Goal: Information Seeking & Learning: Find specific fact

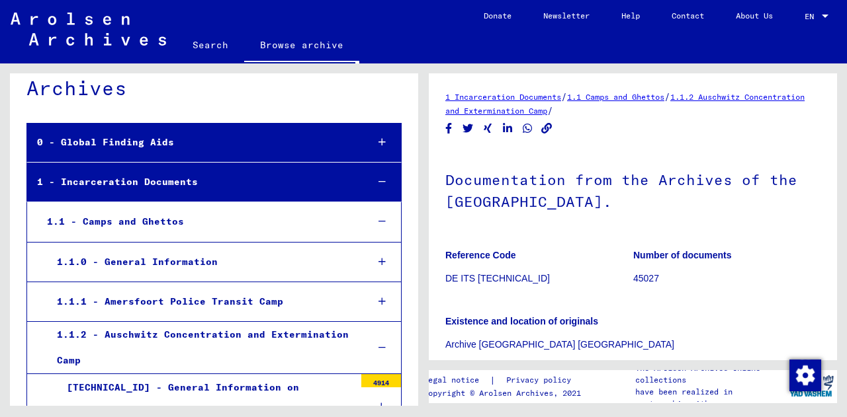
scroll to position [50, 0]
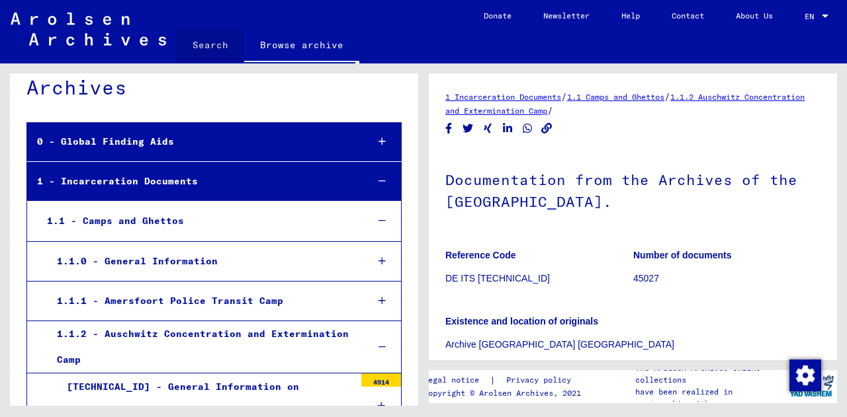
click at [219, 50] on link "Search" at bounding box center [210, 45] width 67 height 32
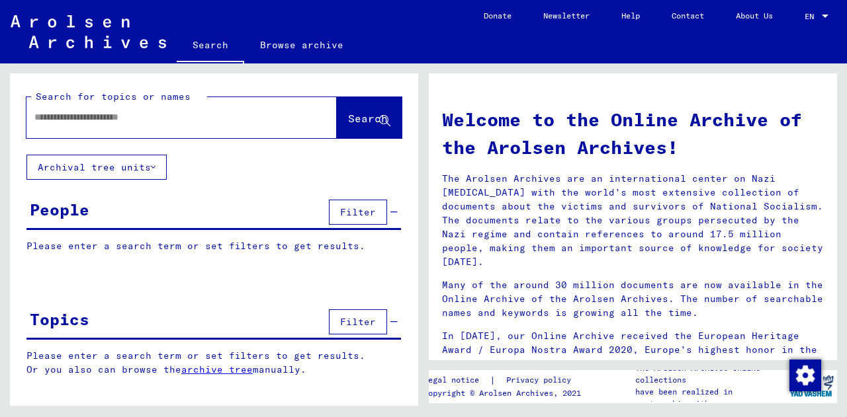
click at [115, 118] on input "text" at bounding box center [165, 117] width 263 height 14
type input "*********"
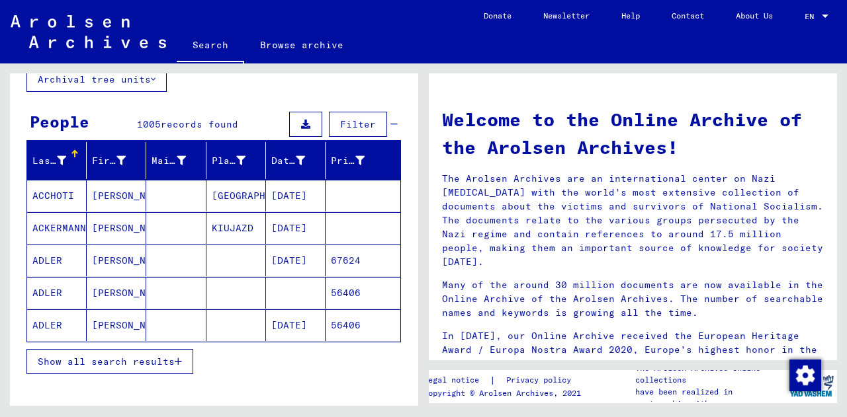
scroll to position [87, 0]
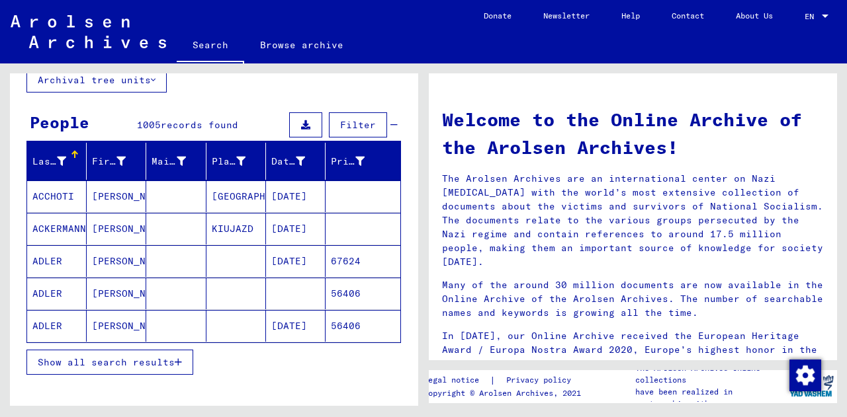
click at [124, 364] on span "Show all search results" at bounding box center [106, 363] width 137 height 12
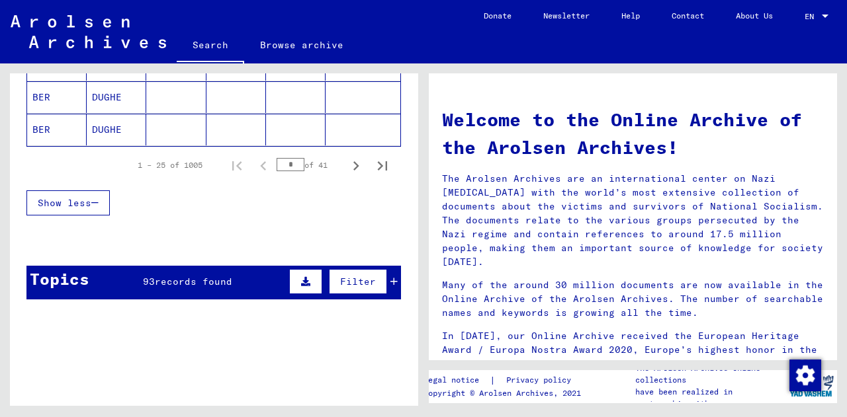
scroll to position [933, 0]
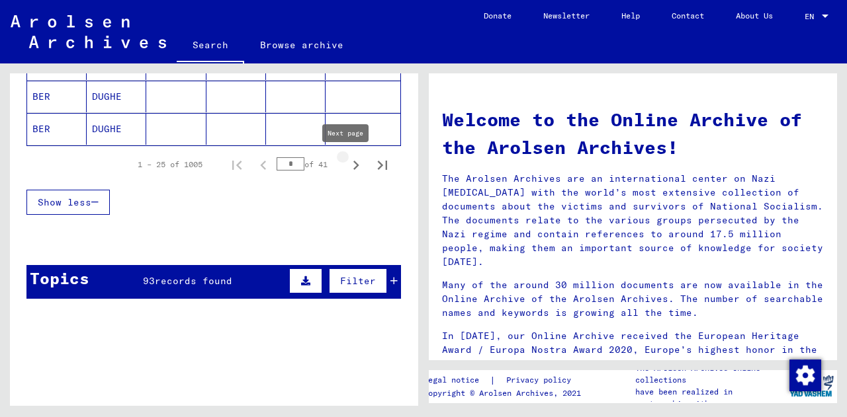
click at [347, 161] on icon "Next page" at bounding box center [356, 165] width 19 height 19
click at [347, 167] on icon "Next page" at bounding box center [356, 165] width 19 height 19
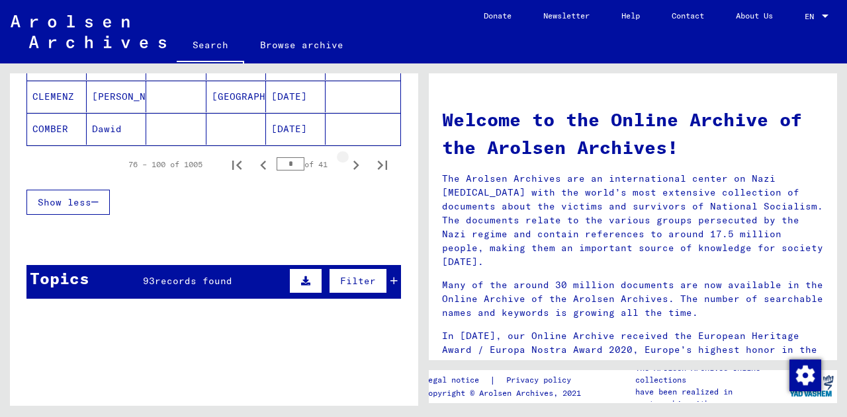
click at [347, 167] on icon "Next page" at bounding box center [356, 165] width 19 height 19
click at [347, 163] on icon "Next page" at bounding box center [356, 165] width 19 height 19
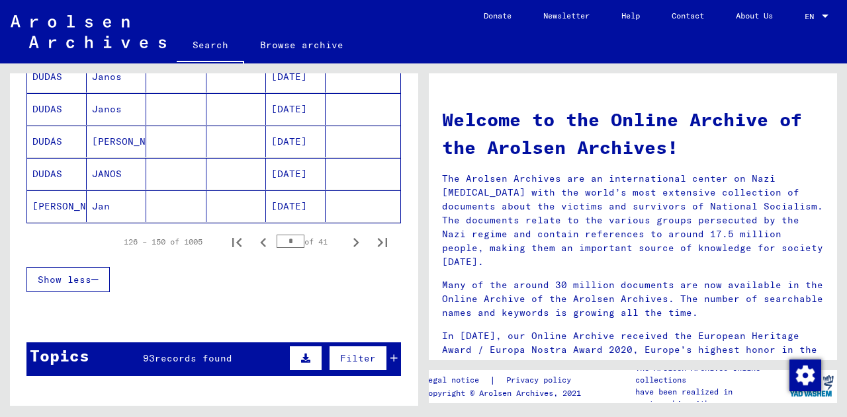
scroll to position [864, 0]
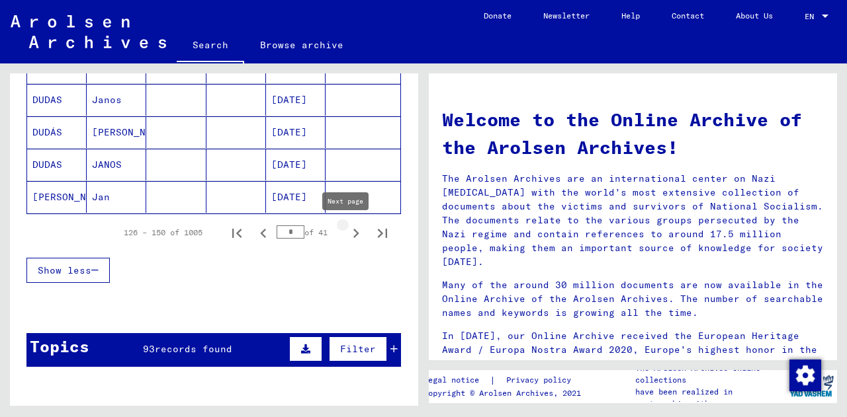
click at [350, 233] on icon "Next page" at bounding box center [356, 233] width 19 height 19
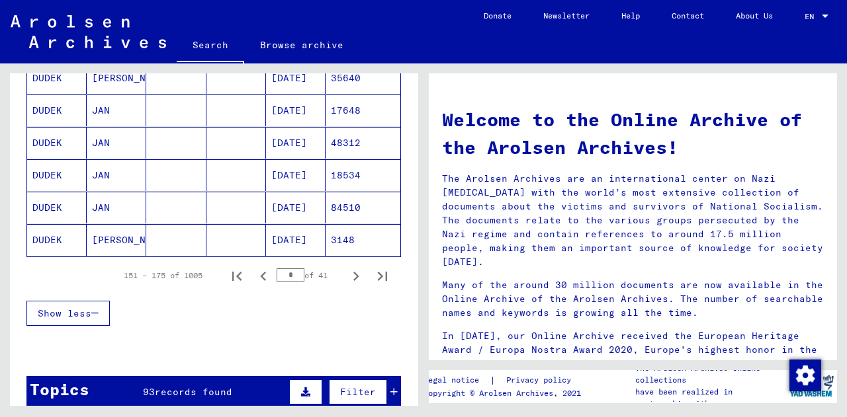
scroll to position [823, 0]
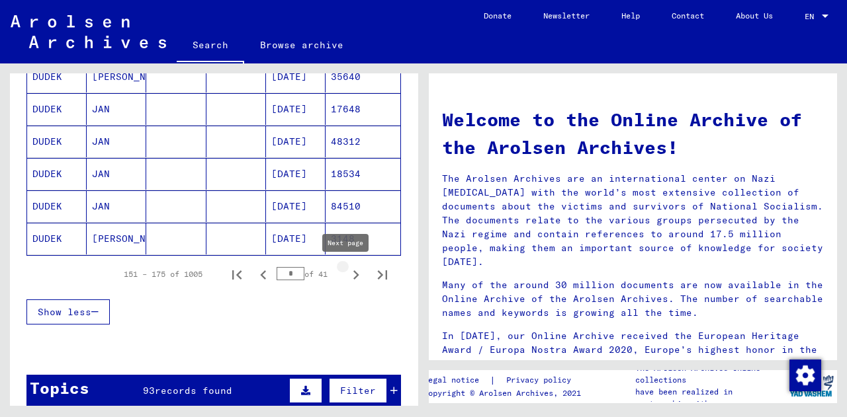
click at [351, 272] on icon "Next page" at bounding box center [356, 275] width 19 height 19
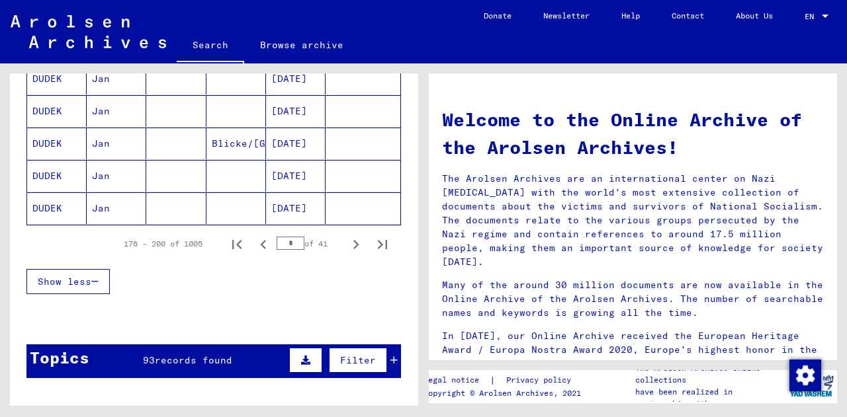
scroll to position [855, 0]
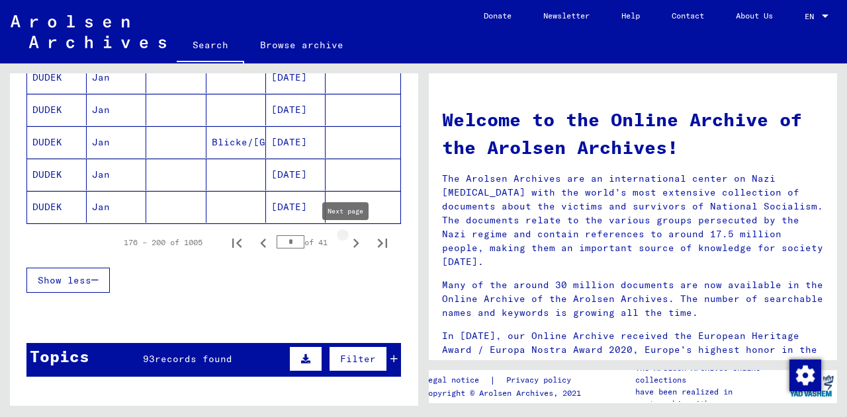
click at [353, 245] on icon "Next page" at bounding box center [356, 243] width 6 height 9
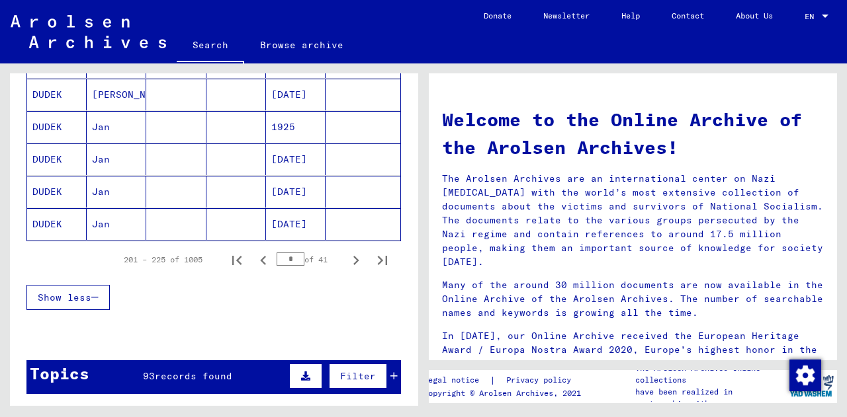
scroll to position [837, 0]
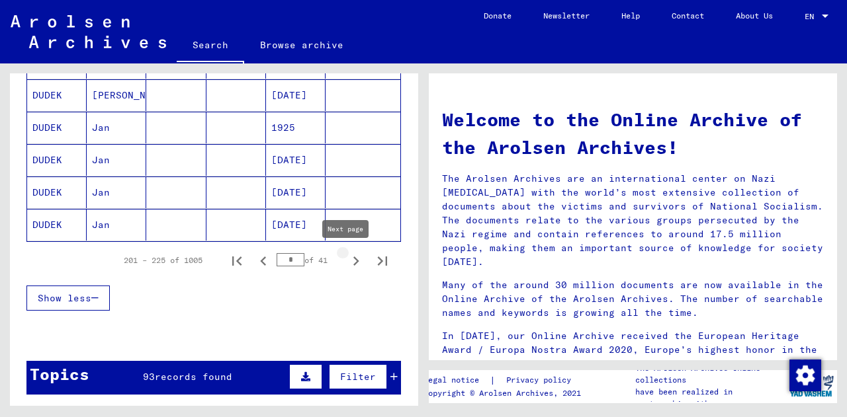
click at [351, 259] on icon "Next page" at bounding box center [356, 261] width 19 height 19
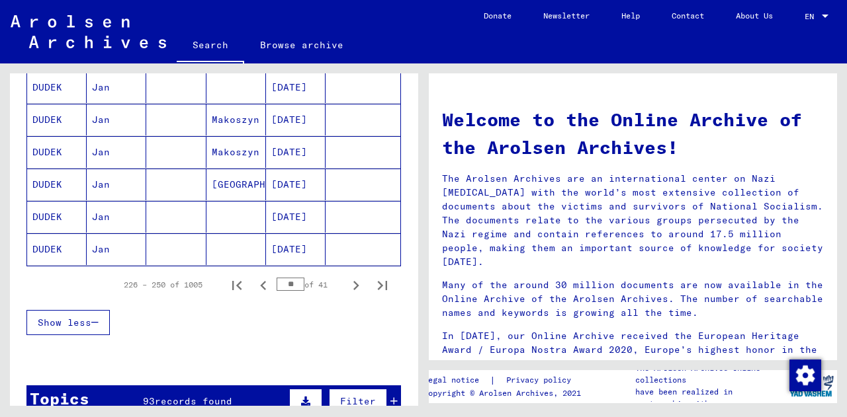
scroll to position [815, 0]
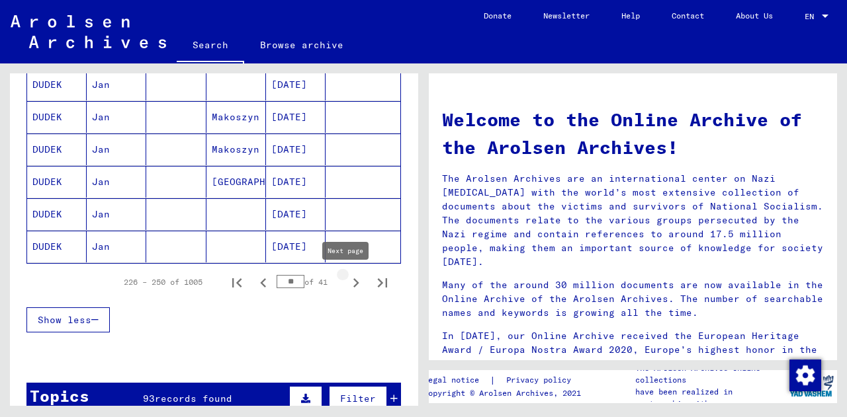
click at [347, 282] on icon "Next page" at bounding box center [356, 283] width 19 height 19
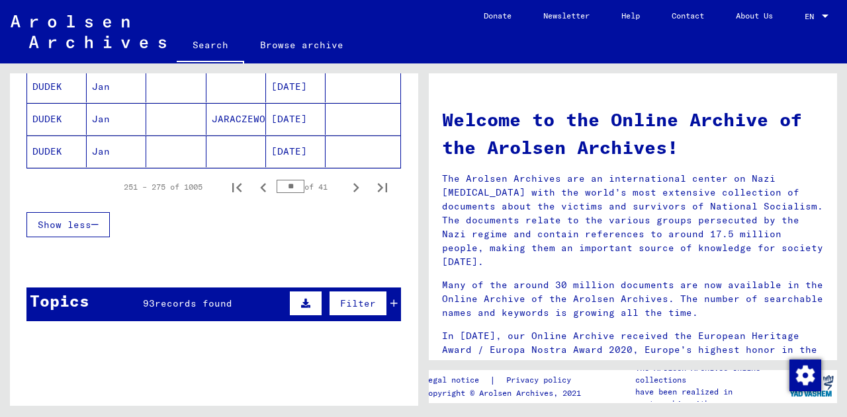
scroll to position [934, 0]
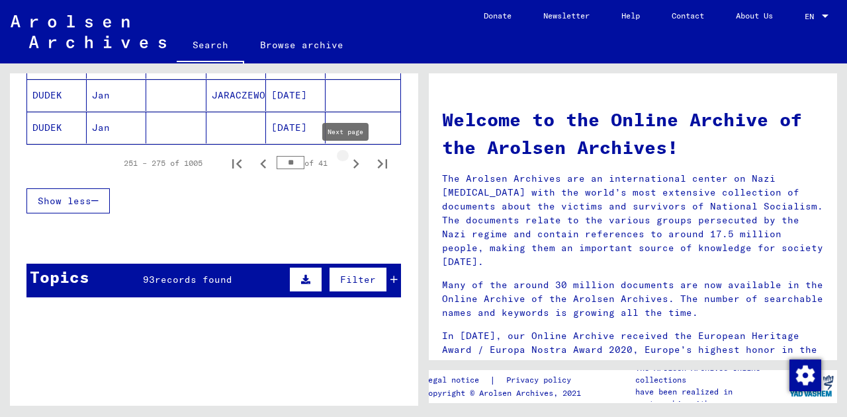
click at [348, 162] on icon "Next page" at bounding box center [356, 164] width 19 height 19
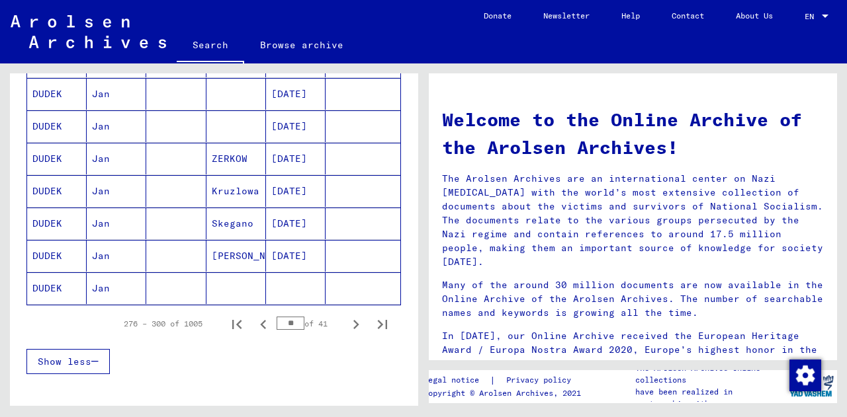
scroll to position [810, 0]
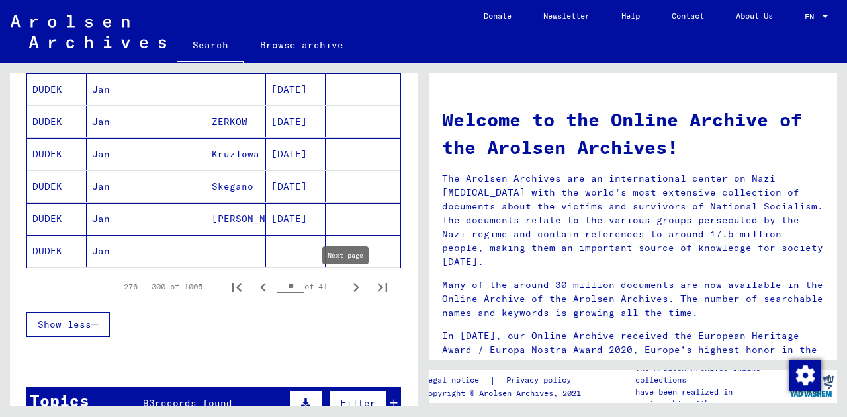
click at [350, 288] on icon "Next page" at bounding box center [356, 287] width 19 height 19
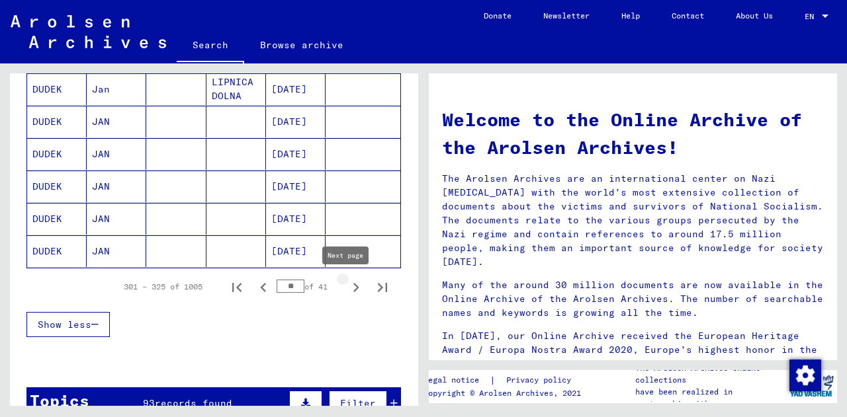
click at [347, 291] on icon "Next page" at bounding box center [356, 287] width 19 height 19
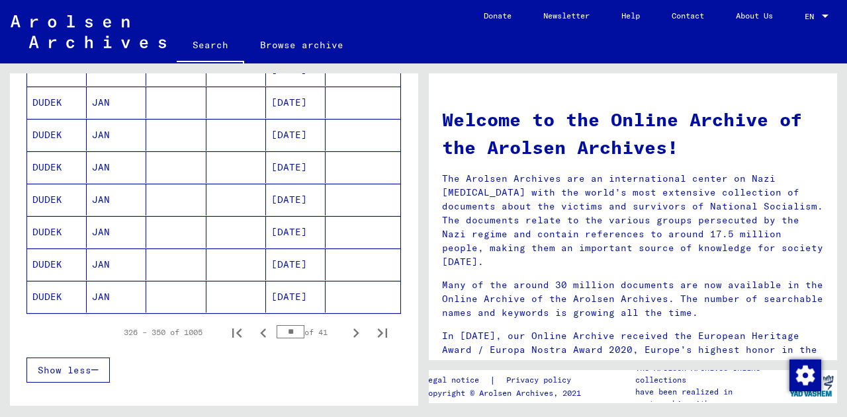
scroll to position [765, 0]
click at [349, 333] on icon "Next page" at bounding box center [356, 332] width 19 height 19
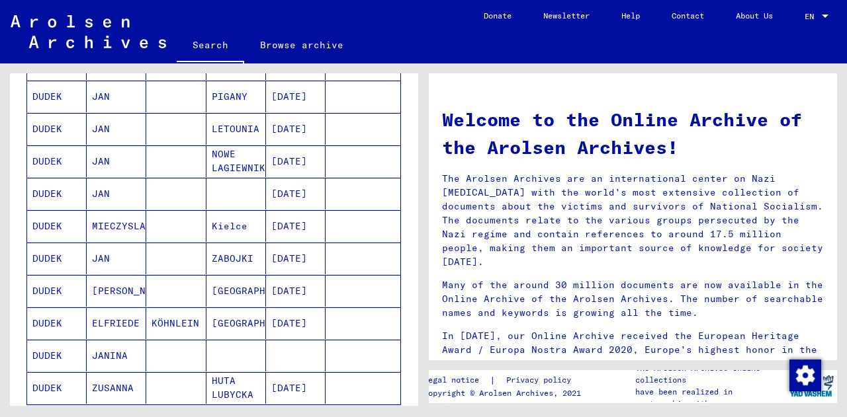
scroll to position [774, 0]
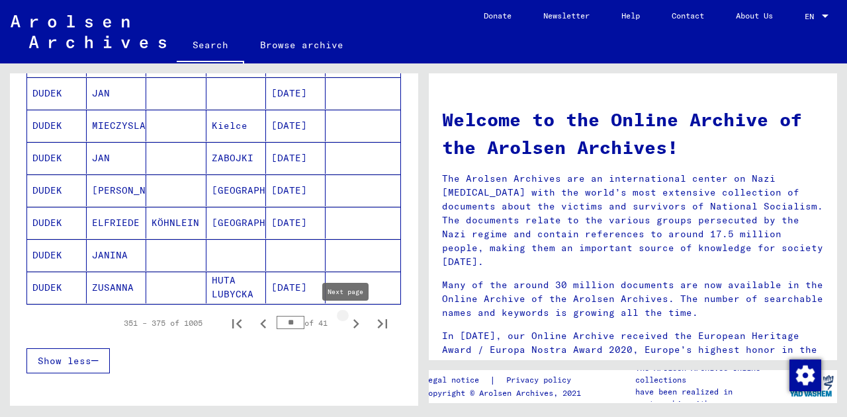
click at [347, 326] on icon "Next page" at bounding box center [356, 324] width 19 height 19
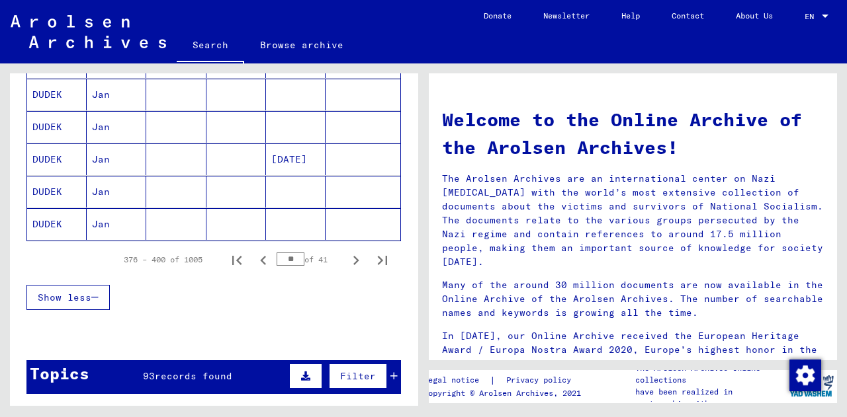
scroll to position [866, 0]
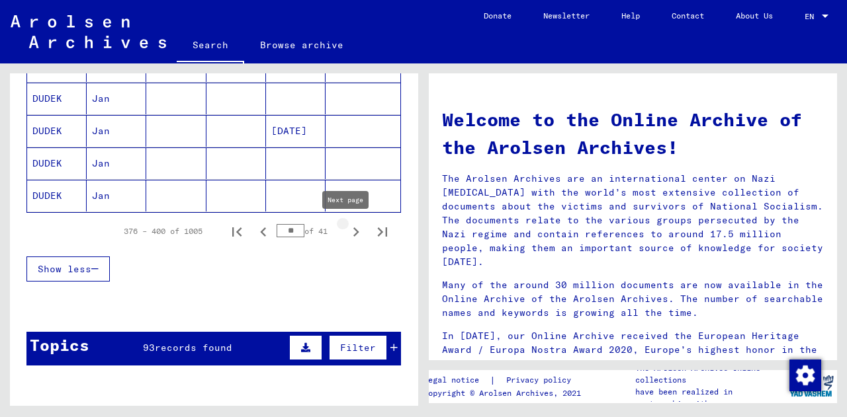
click at [347, 232] on icon "Next page" at bounding box center [356, 232] width 19 height 19
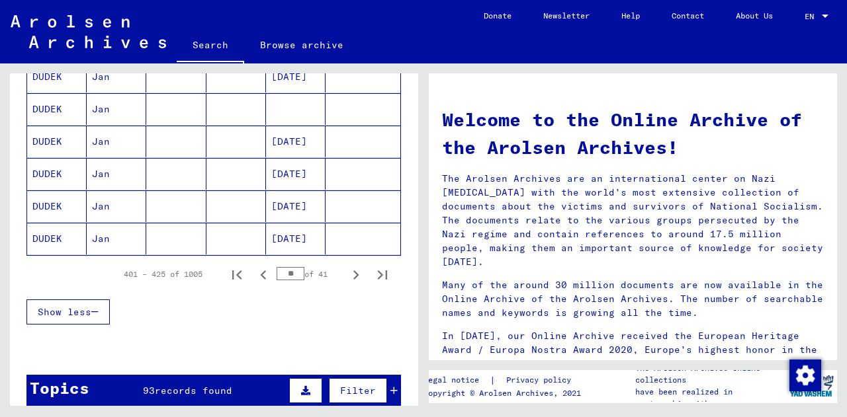
scroll to position [841, 0]
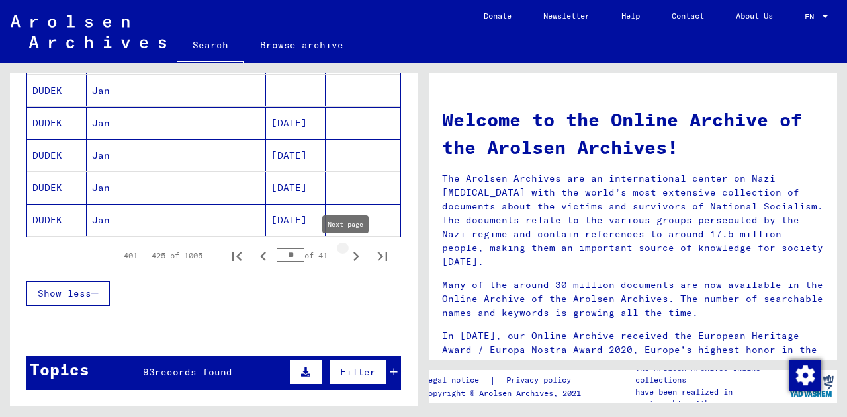
click at [347, 251] on icon "Next page" at bounding box center [356, 256] width 19 height 19
type input "**"
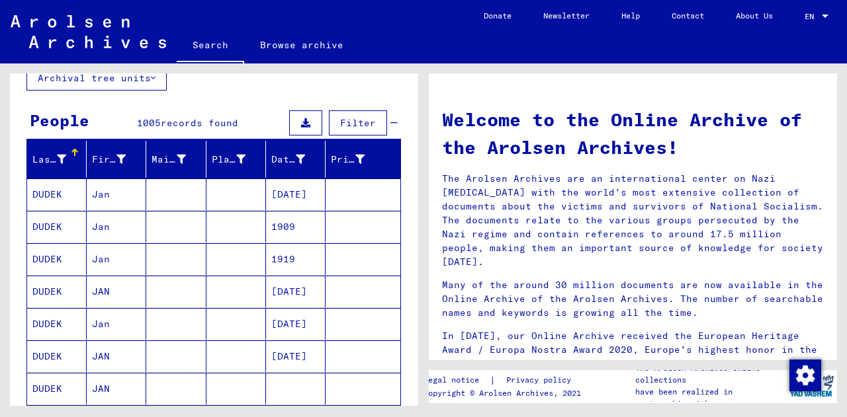
scroll to position [0, 0]
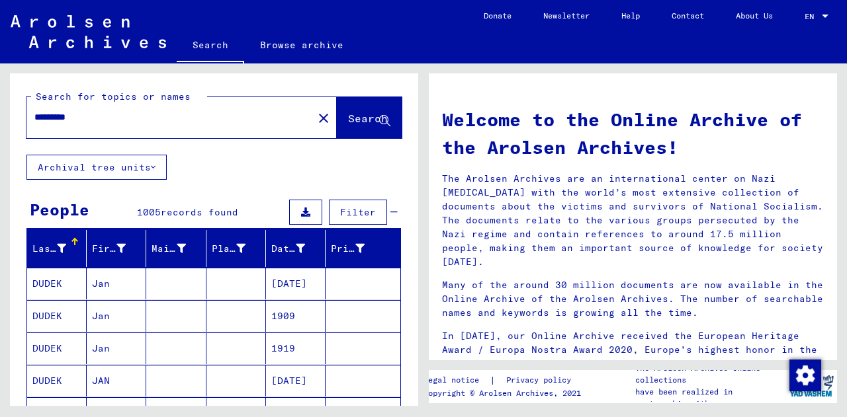
click at [357, 207] on span "Filter" at bounding box center [358, 212] width 36 height 12
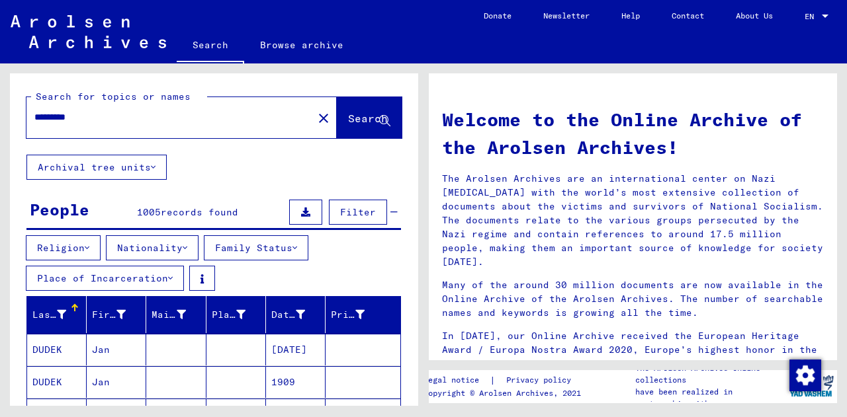
click at [152, 243] on button "Nationality" at bounding box center [152, 247] width 93 height 25
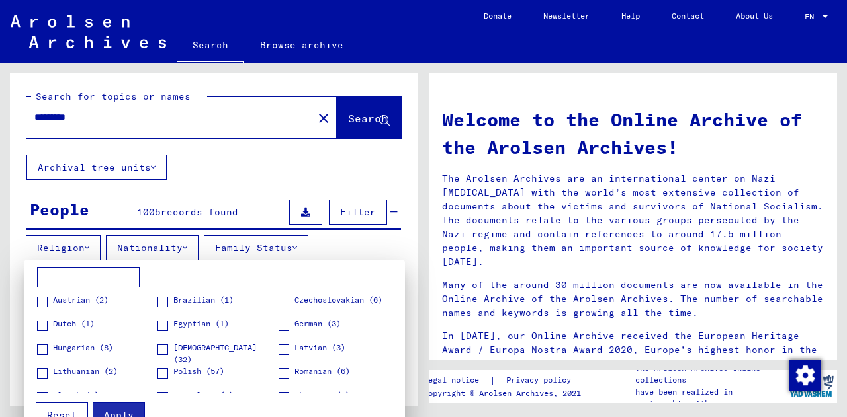
scroll to position [43, 0]
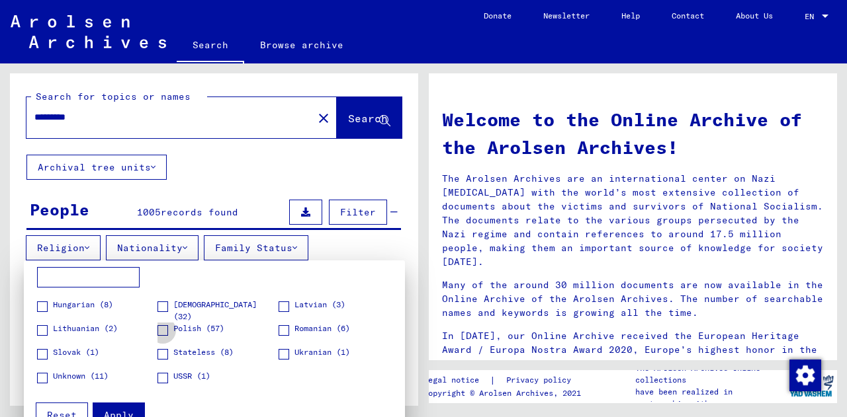
click at [168, 325] on label "Polish (57)" at bounding box center [190, 329] width 67 height 13
click at [121, 403] on button "Apply" at bounding box center [119, 415] width 52 height 25
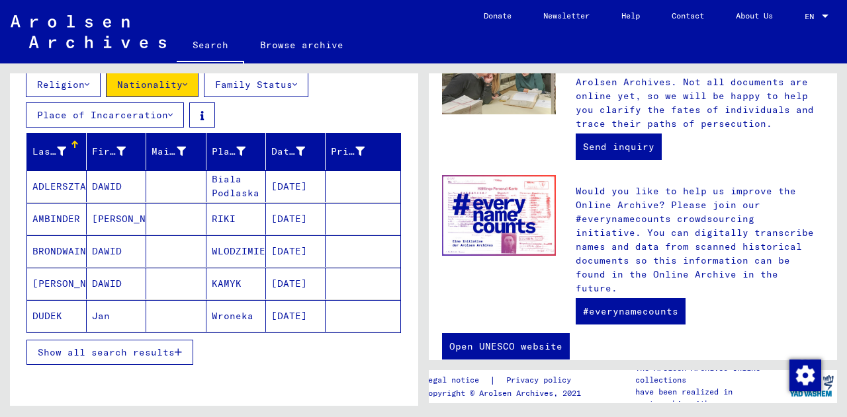
scroll to position [163, 0]
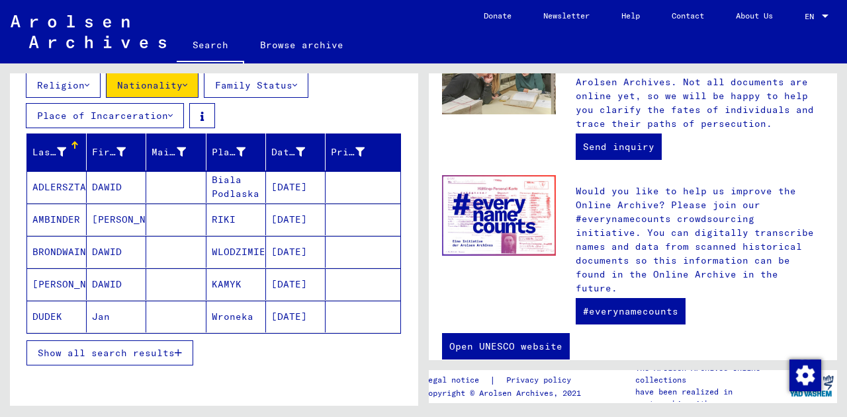
click at [111, 353] on span "Show all search results" at bounding box center [106, 353] width 137 height 12
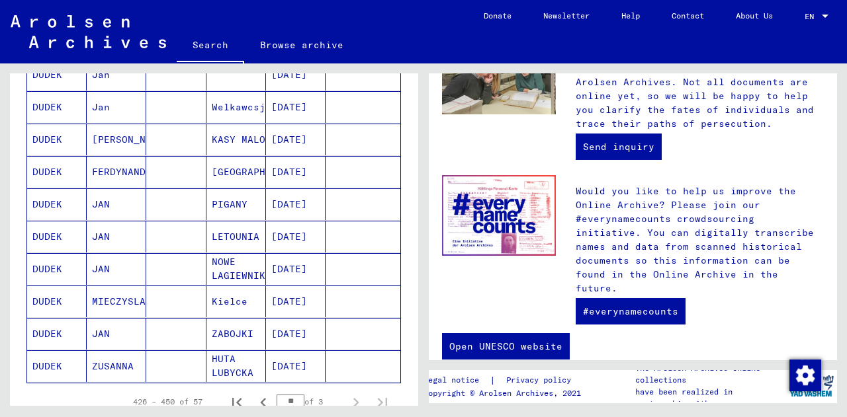
scroll to position [901, 0]
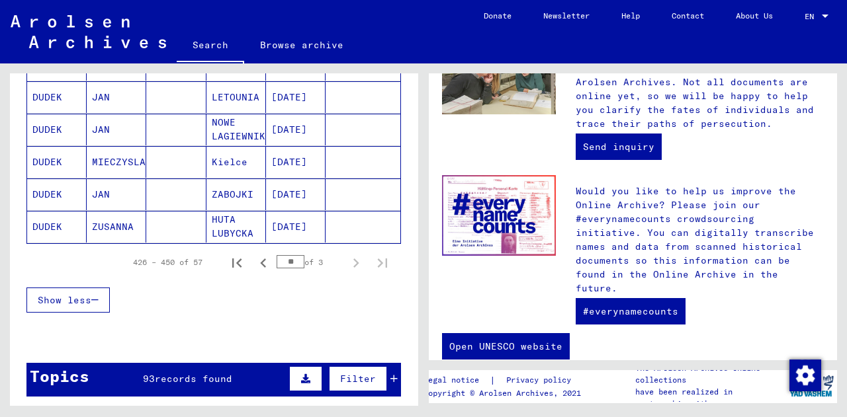
click at [285, 261] on input "**" at bounding box center [290, 261] width 28 height 13
click at [255, 261] on icon "Previous page" at bounding box center [263, 263] width 19 height 19
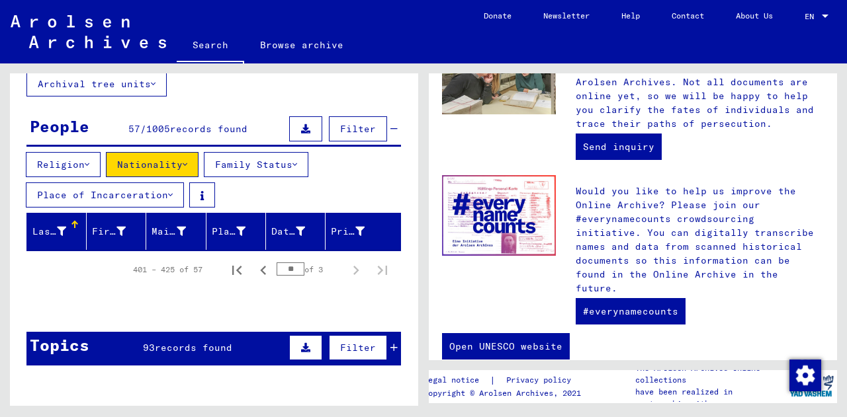
scroll to position [61, 0]
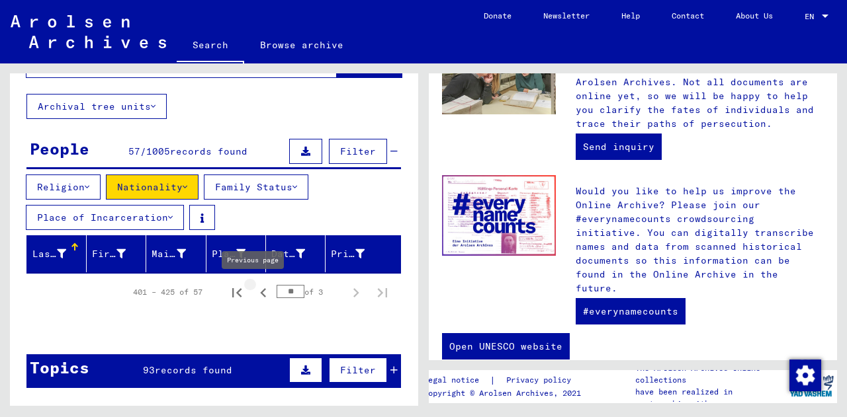
click at [260, 292] on icon "Previous page" at bounding box center [263, 292] width 6 height 9
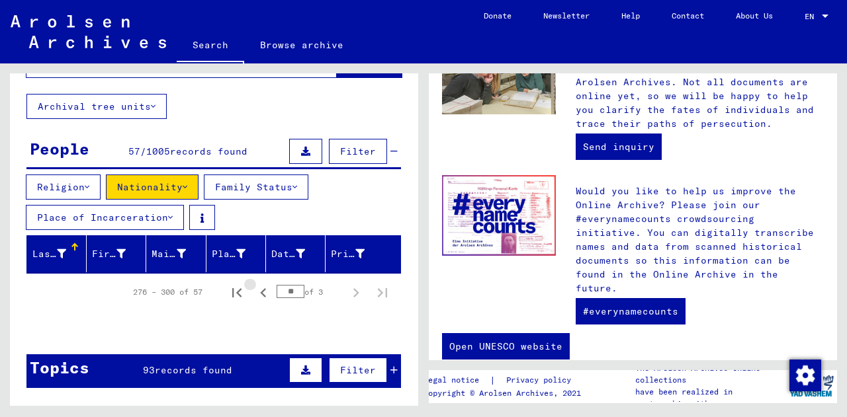
click at [260, 292] on icon "Previous page" at bounding box center [263, 292] width 6 height 9
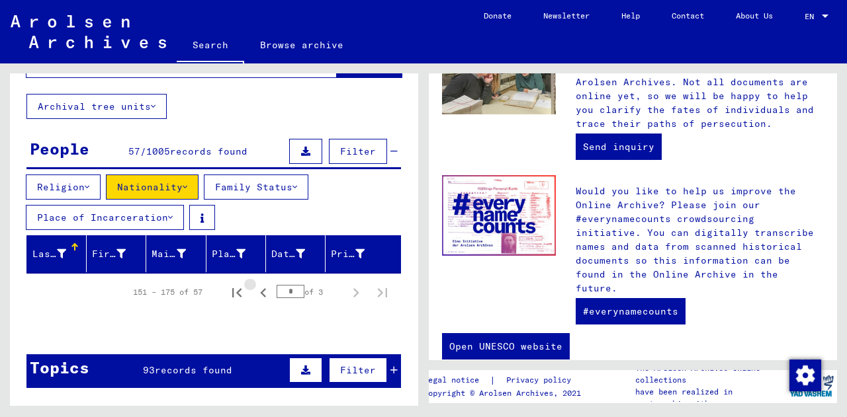
click at [260, 292] on icon "Previous page" at bounding box center [263, 292] width 6 height 9
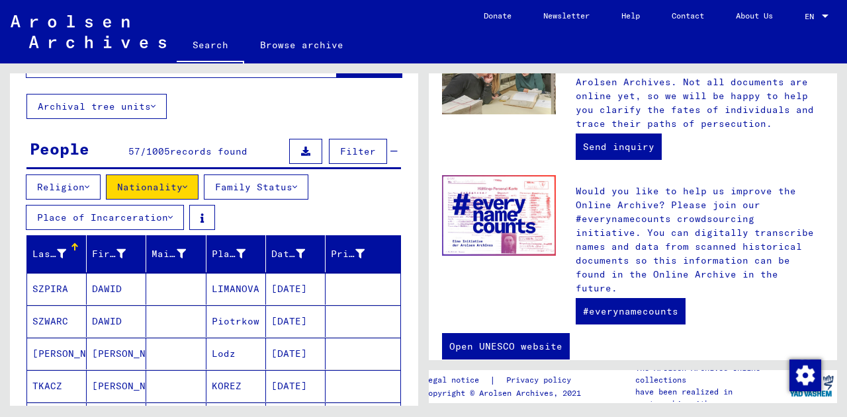
click at [251, 292] on mat-cell "LIMANOVA" at bounding box center [236, 289] width 60 height 32
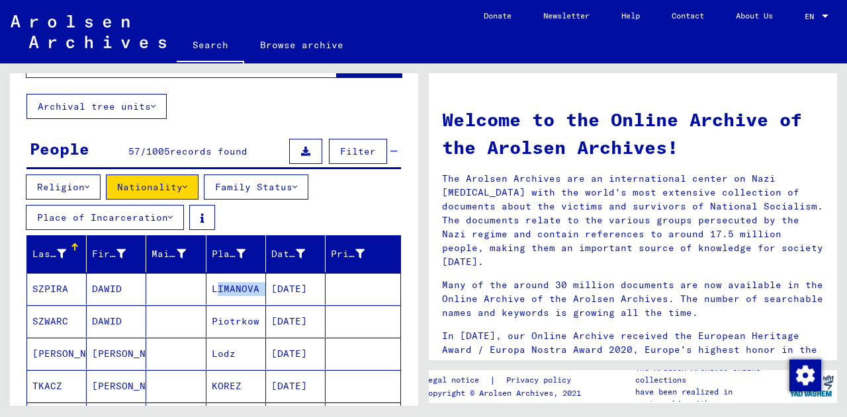
click at [251, 292] on mat-cell "LIMANOVA" at bounding box center [236, 289] width 60 height 32
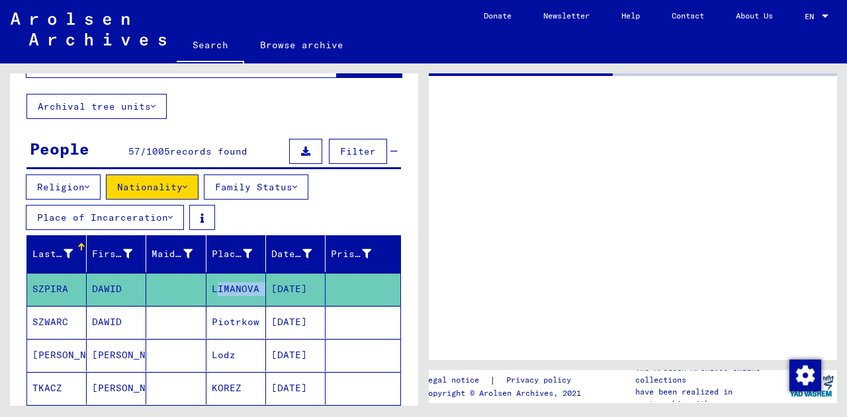
click at [251, 292] on mat-cell "LIMANOVA" at bounding box center [236, 289] width 60 height 32
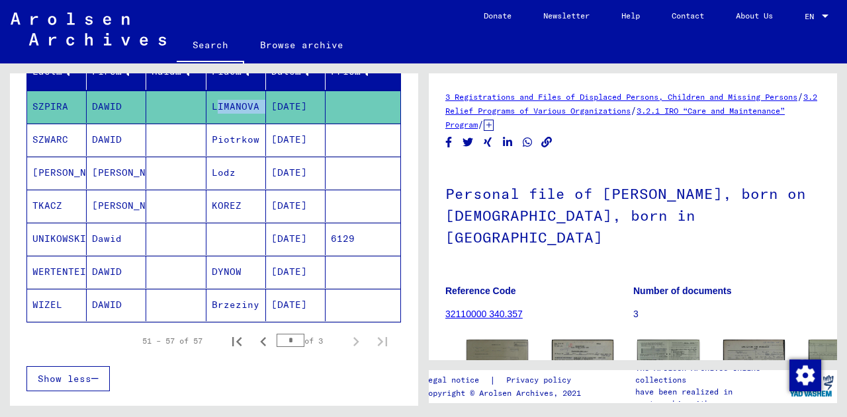
scroll to position [244, 0]
click at [254, 337] on icon "Previous page" at bounding box center [263, 341] width 19 height 19
type input "*"
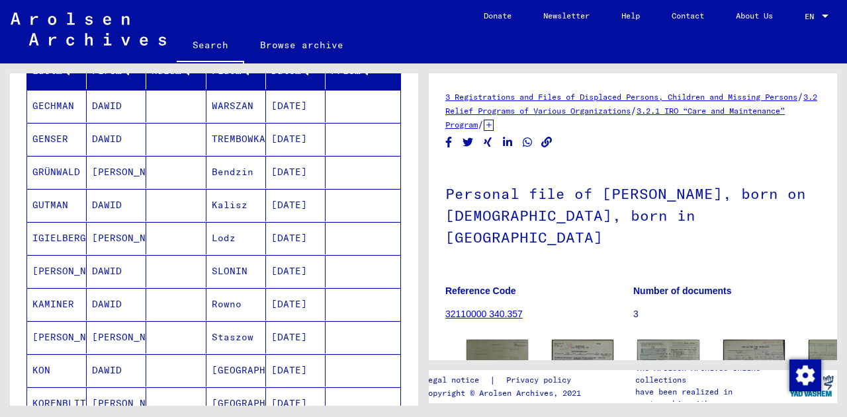
click at [253, 337] on mat-cell "Staszow" at bounding box center [236, 337] width 60 height 32
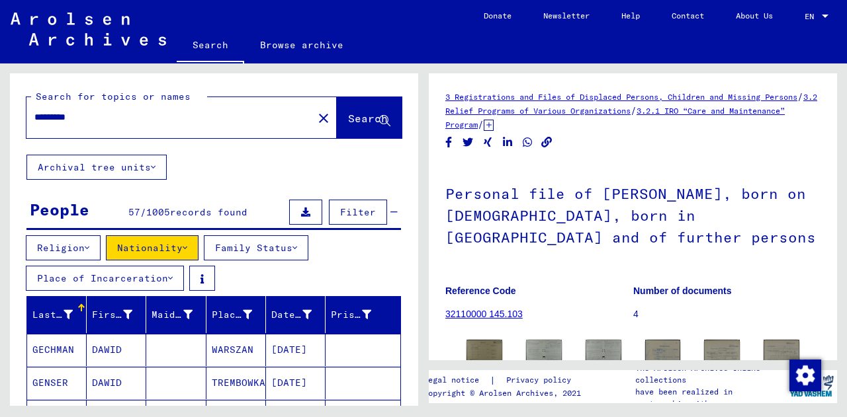
click at [113, 122] on input "*********" at bounding box center [169, 117] width 271 height 14
